Goal: Information Seeking & Learning: Learn about a topic

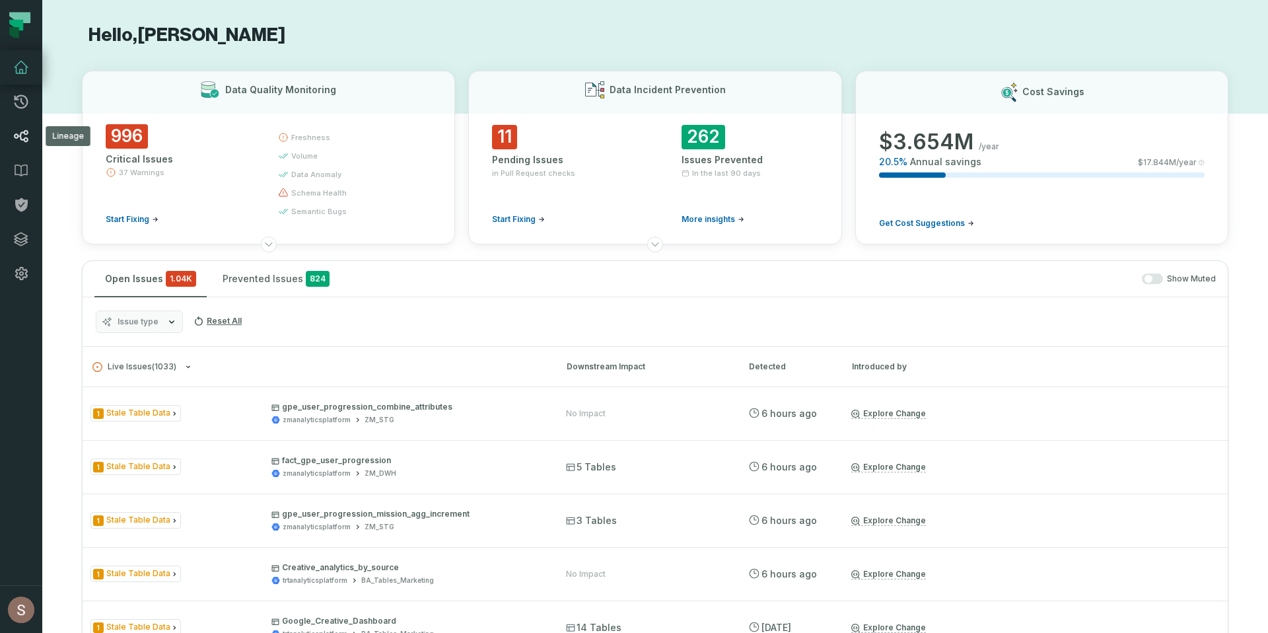
click at [32, 132] on link "Lineage" at bounding box center [21, 136] width 42 height 34
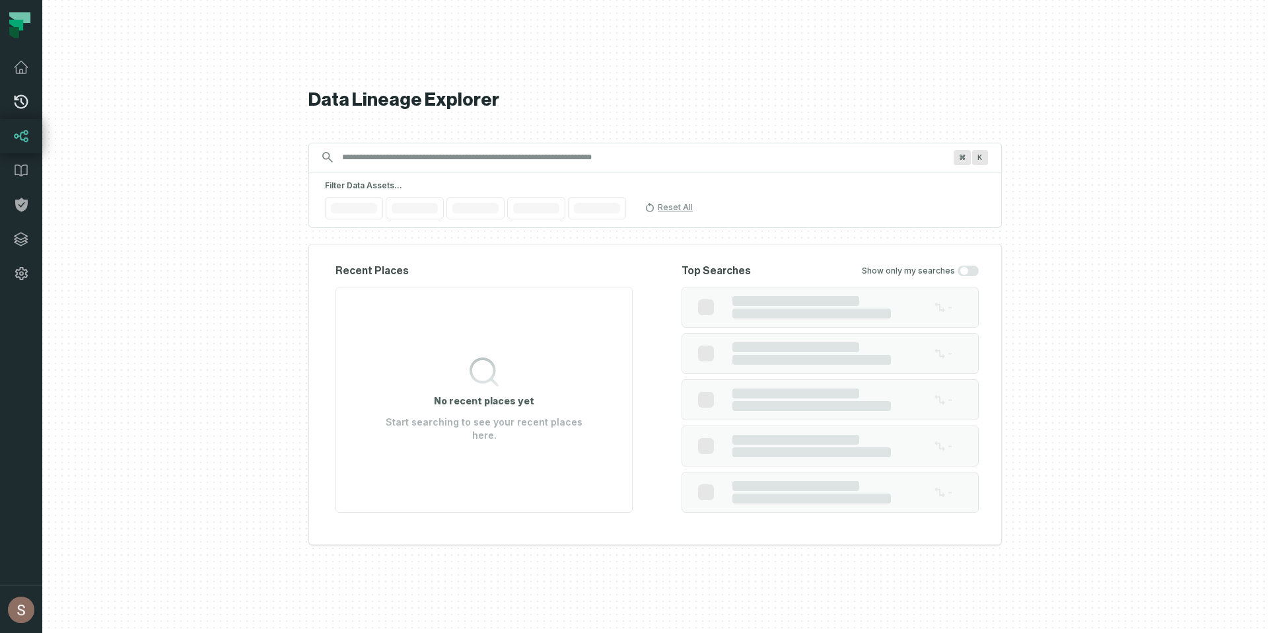
click at [34, 104] on link "Pull Requests" at bounding box center [21, 102] width 42 height 34
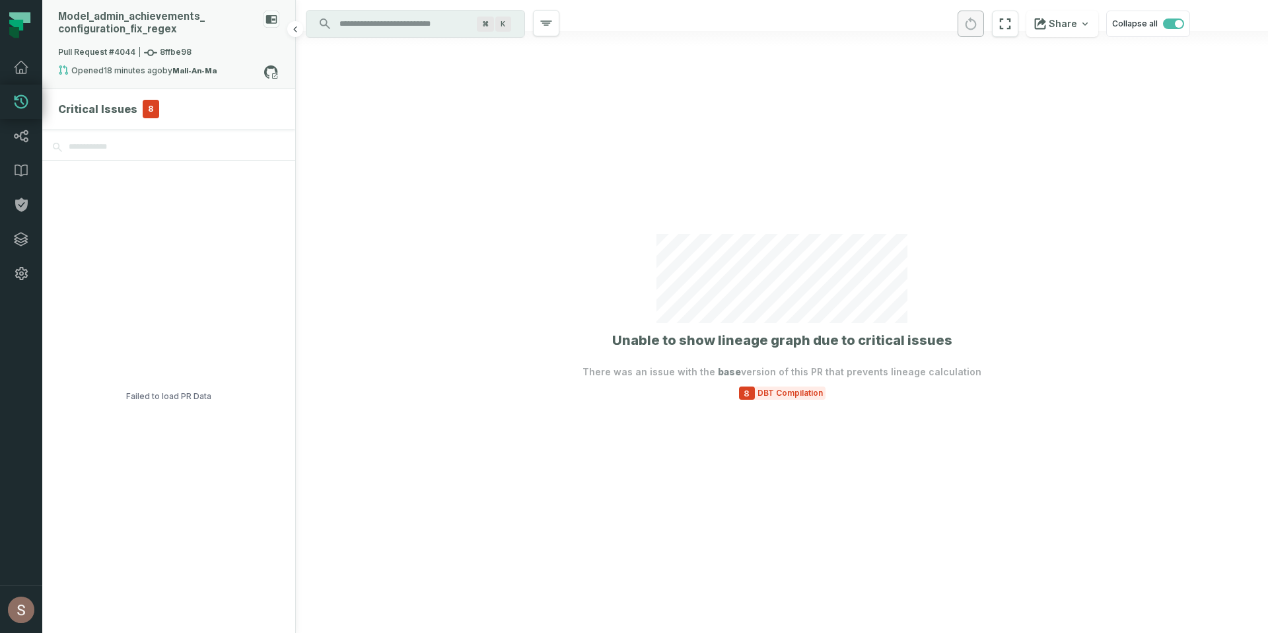
click at [120, 50] on span "Pull Request #4044 8ffbe98" at bounding box center [124, 52] width 133 height 13
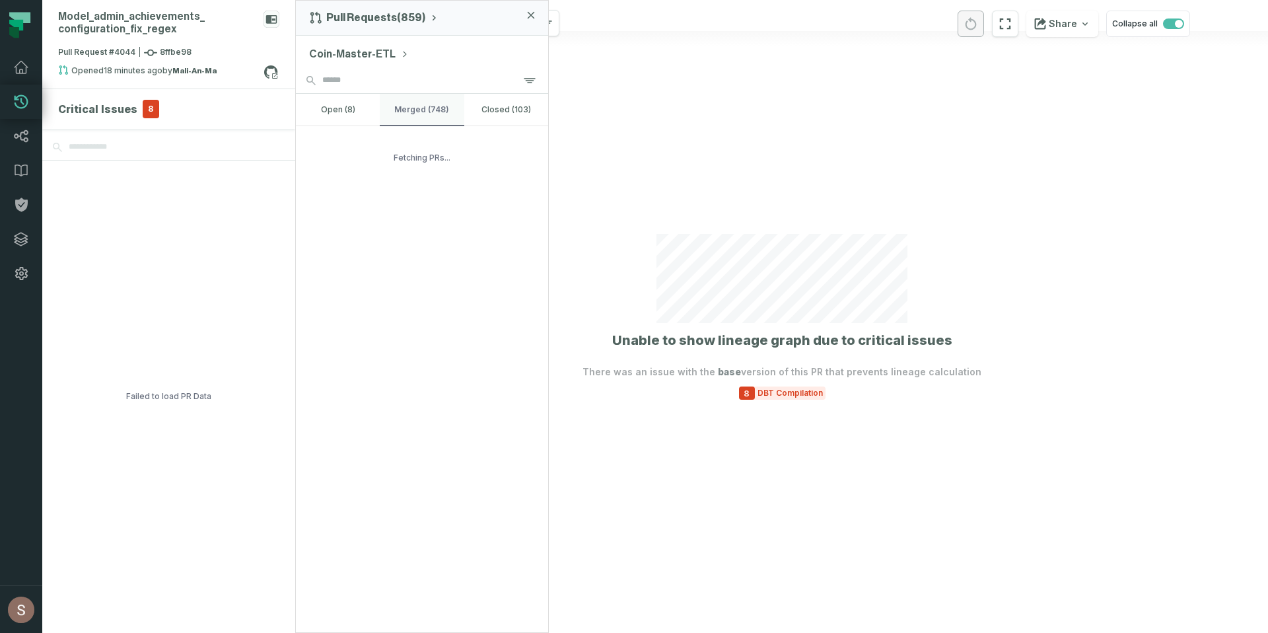
click at [405, 106] on button "merged (748)" at bounding box center [422, 110] width 84 height 32
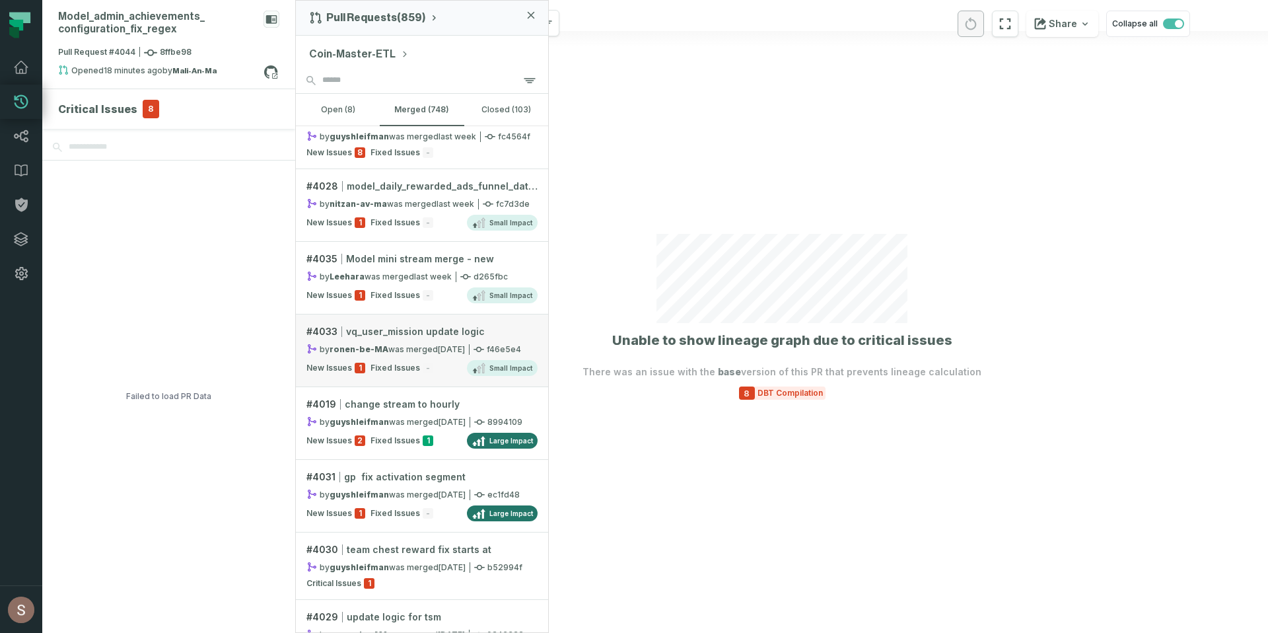
scroll to position [431, 0]
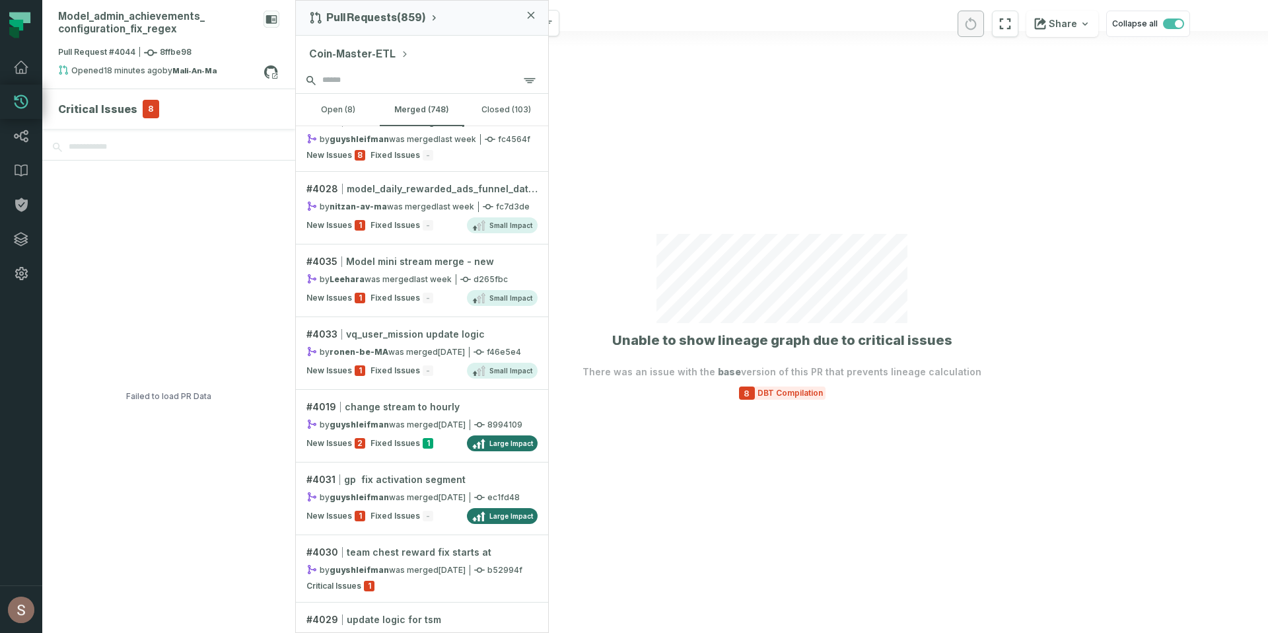
click at [417, 73] on input "search" at bounding box center [422, 80] width 252 height 26
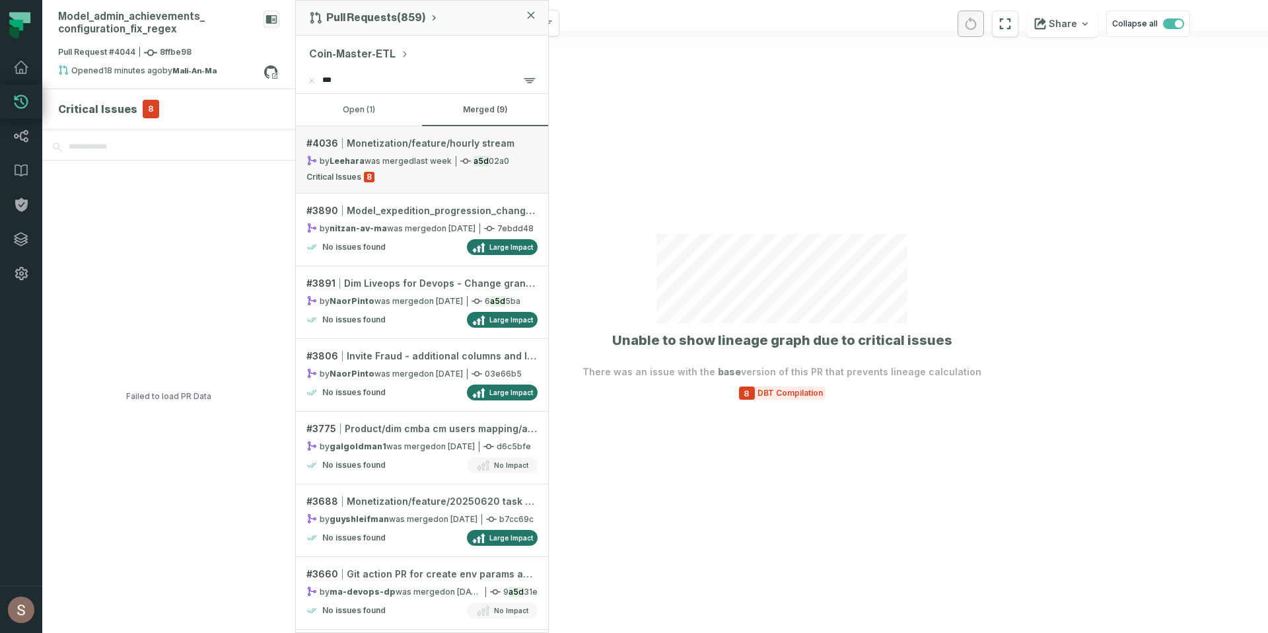
type input "***"
click at [431, 188] on link "# 4036 Monetization/feature/hourly stream by [PERSON_NAME] was merged [DATE] 3:…" at bounding box center [422, 159] width 252 height 67
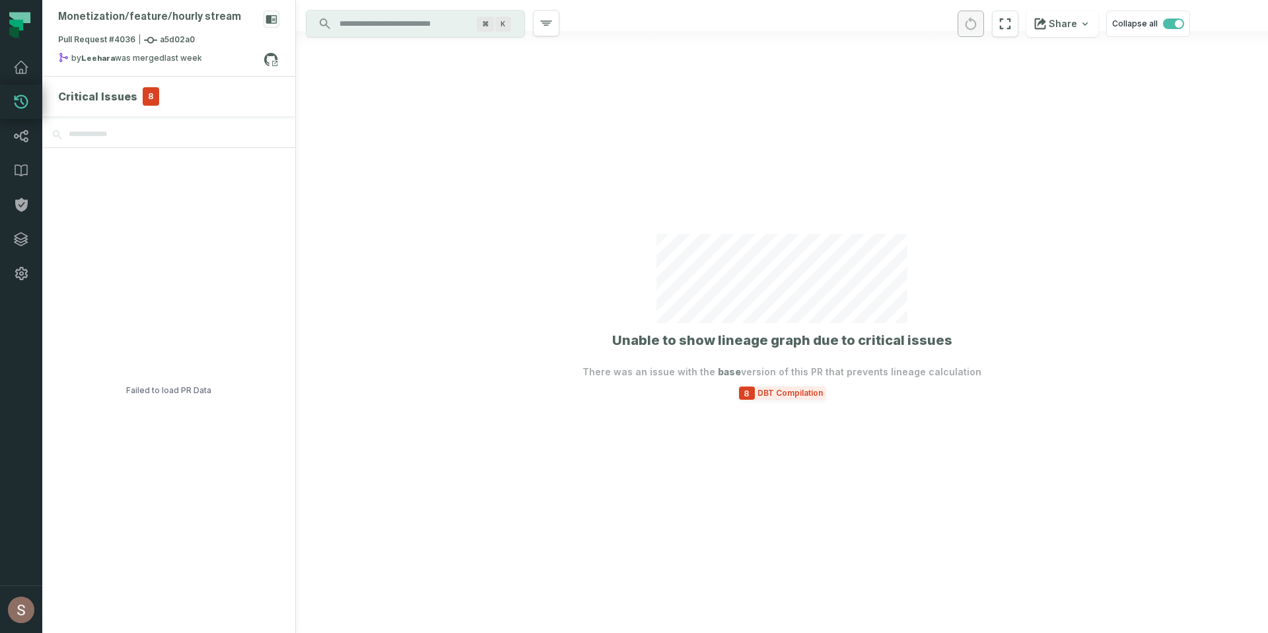
click at [803, 392] on span "DBT Compilation" at bounding box center [790, 393] width 71 height 11
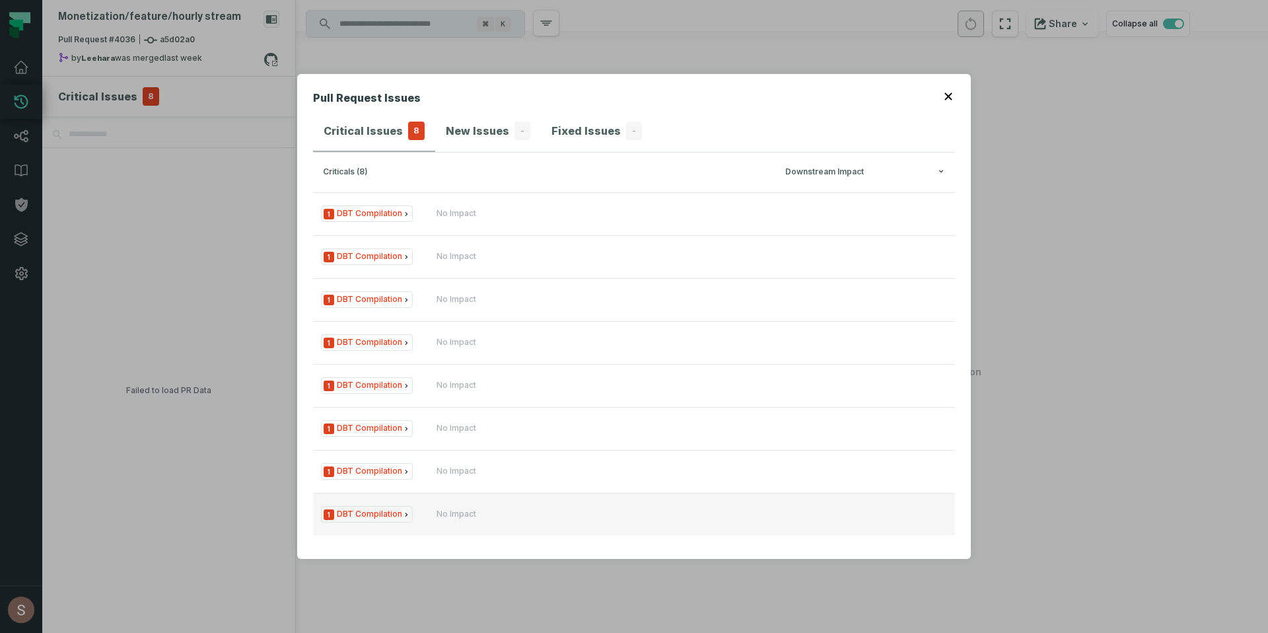
click at [451, 505] on button "1 DBT Compilation No Impact" at bounding box center [634, 514] width 642 height 42
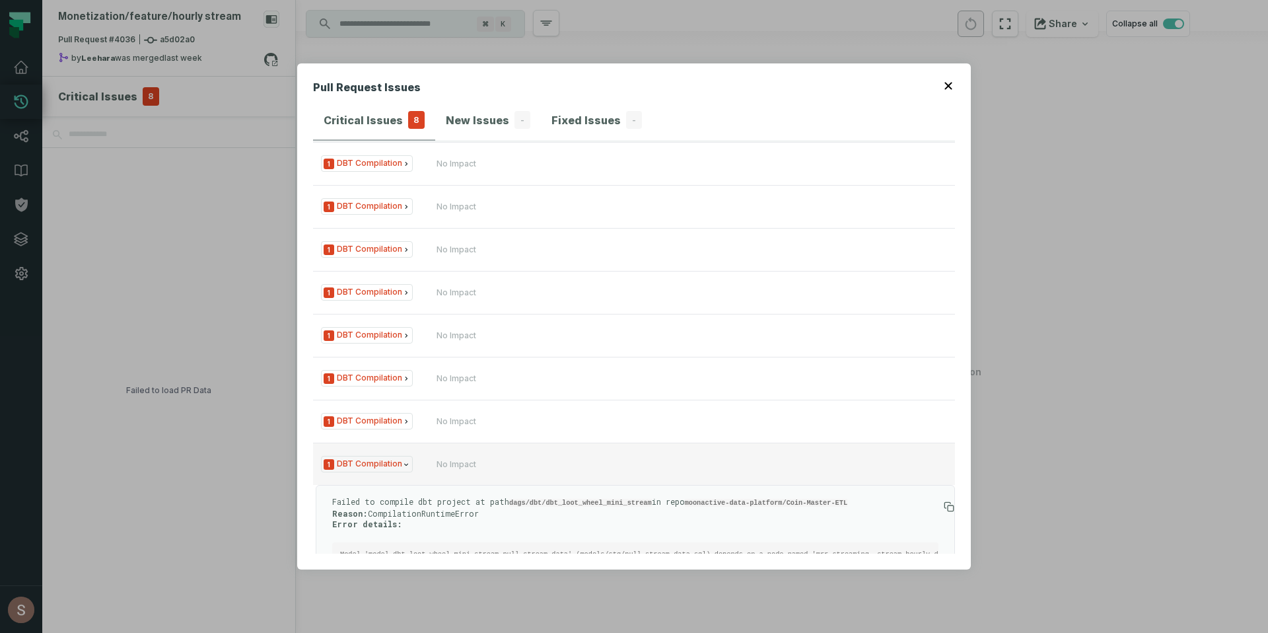
scroll to position [90, 0]
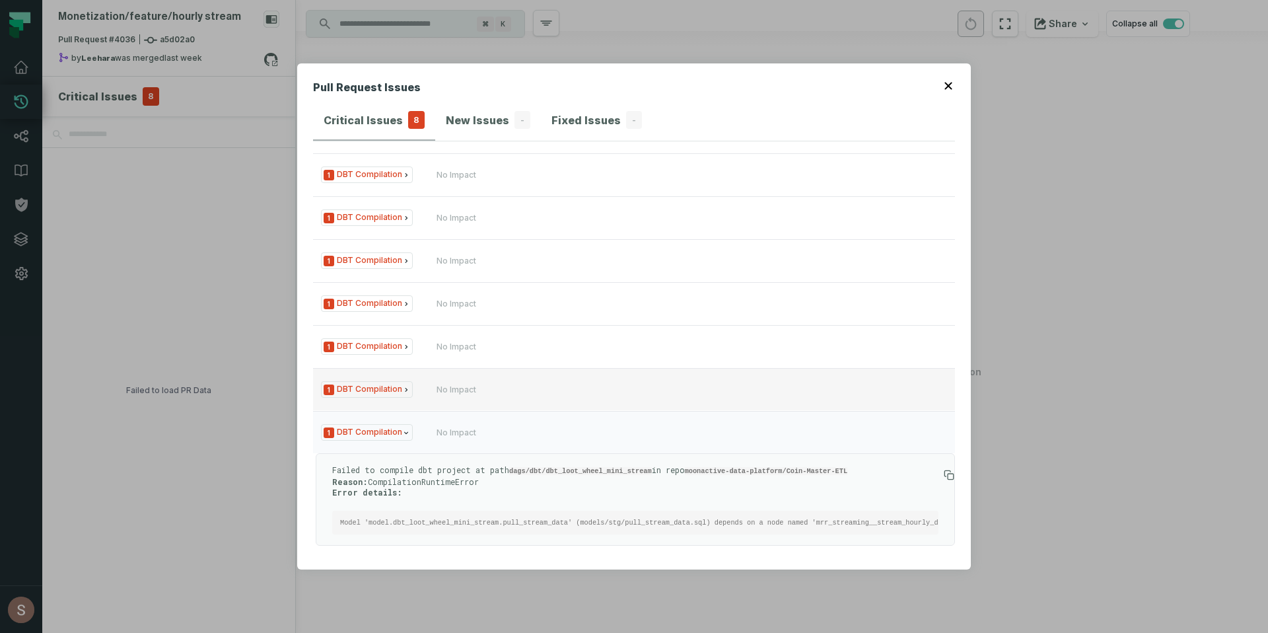
click at [514, 384] on div "No Impact" at bounding box center [515, 389] width 158 height 11
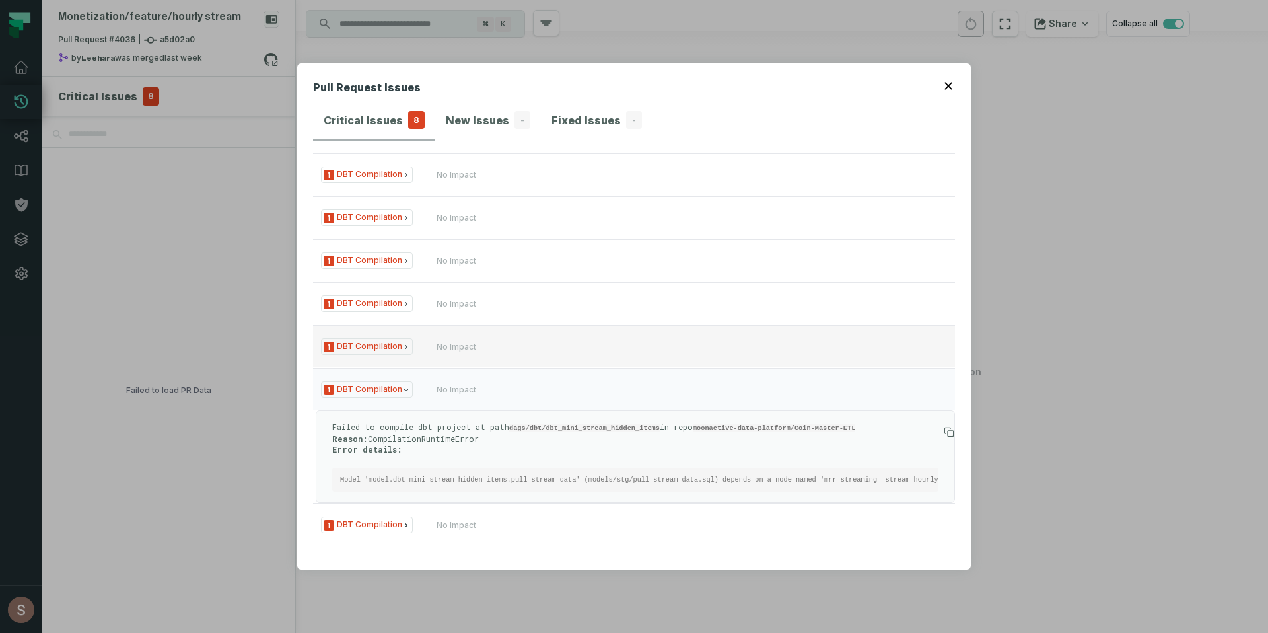
click at [578, 325] on button "1 DBT Compilation No Impact" at bounding box center [634, 346] width 642 height 42
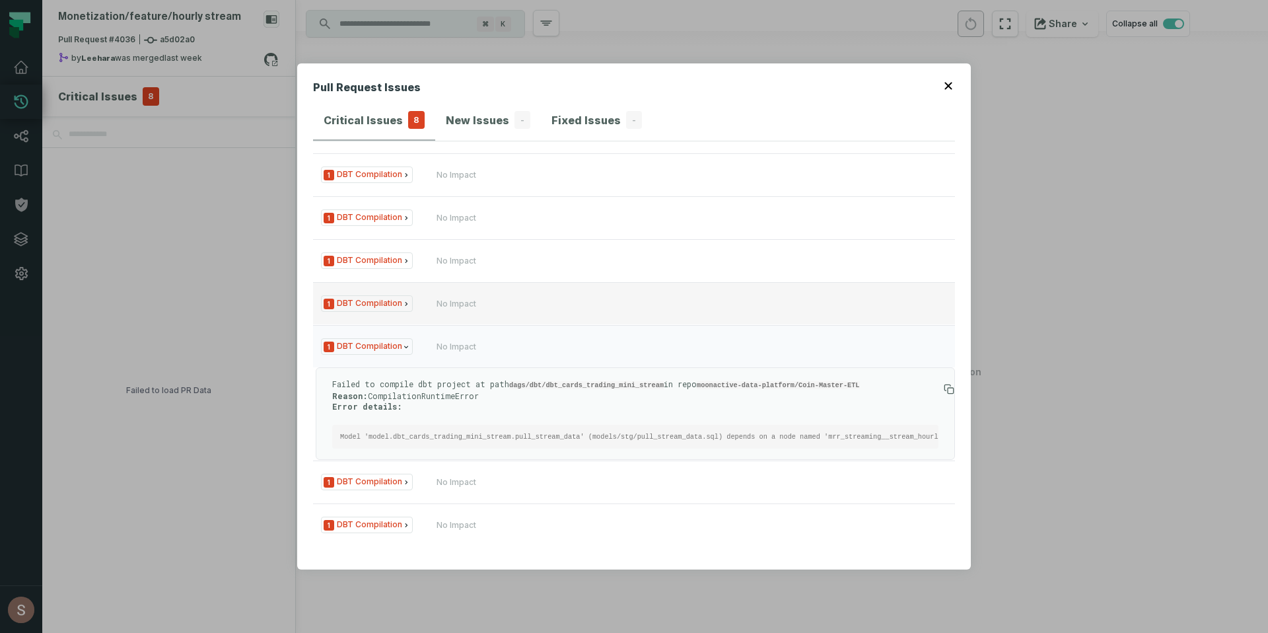
click at [584, 298] on div "No Impact" at bounding box center [515, 303] width 158 height 11
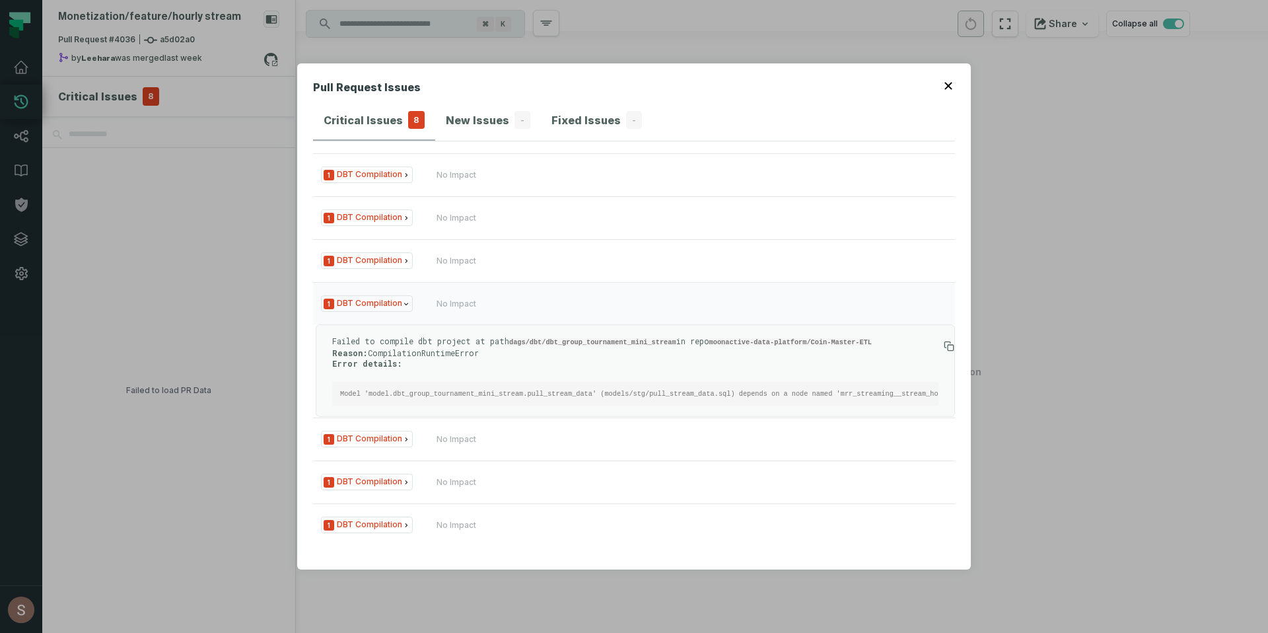
scroll to position [0, 176]
click at [750, 390] on code "Model 'model.dbt_group_tournament_mini_stream.pull_stream_data' (models/stg/pul…" at bounding box center [632, 394] width 936 height 8
copy code "mrr_streaming__stream_hourly_data"
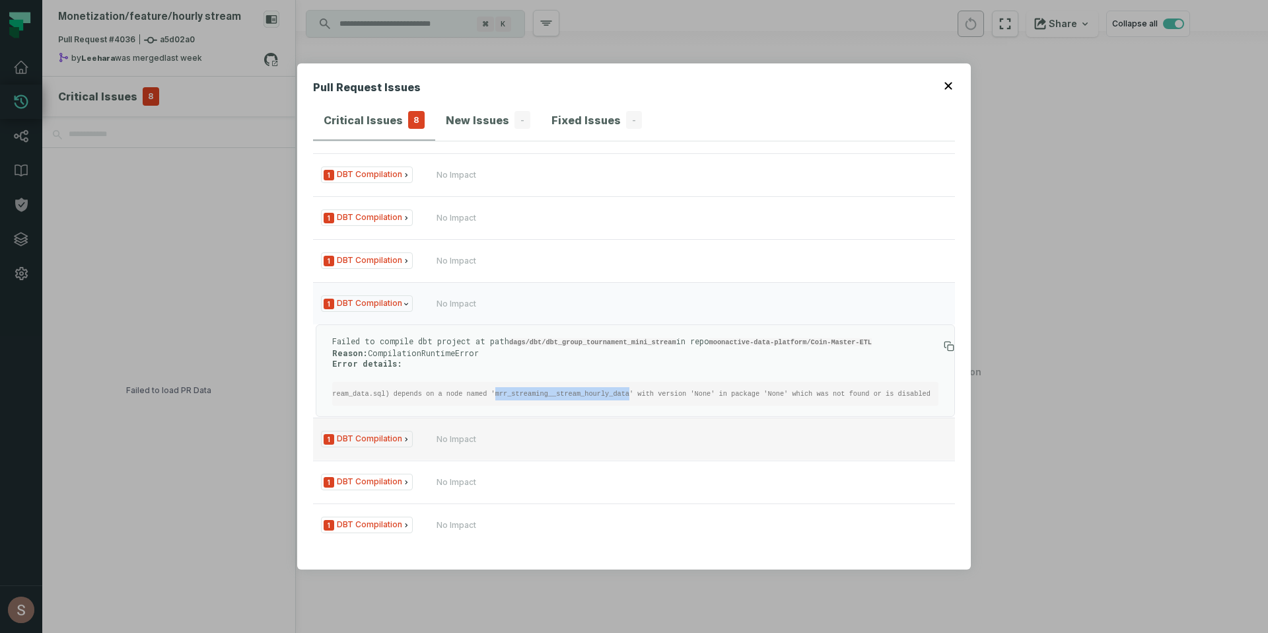
click at [700, 452] on button "1 DBT Compilation No Impact" at bounding box center [634, 438] width 642 height 42
